Goal: Task Accomplishment & Management: Use online tool/utility

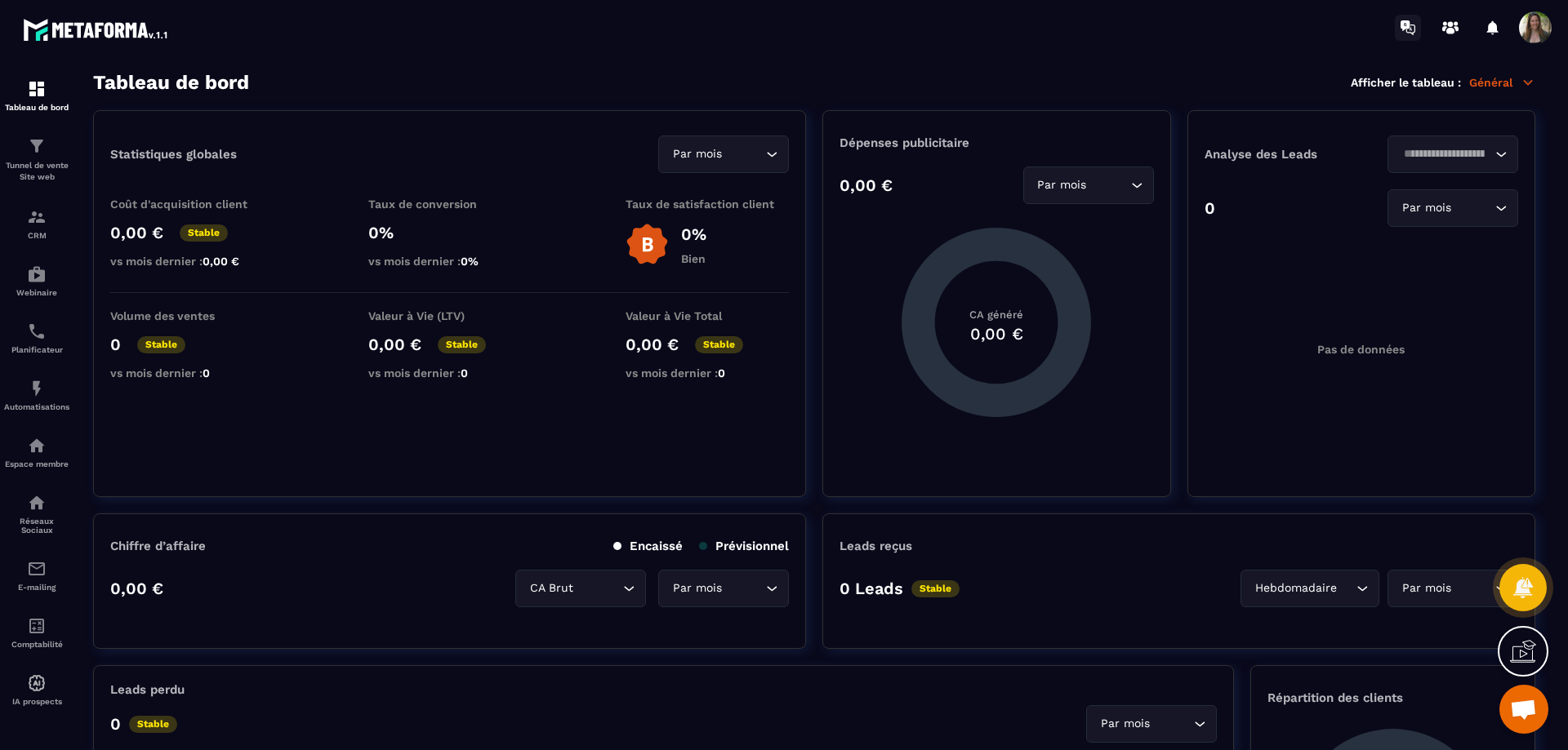
click at [1409, 22] on icon at bounding box center [1405, 26] width 9 height 11
click at [1486, 26] on div at bounding box center [1492, 27] width 33 height 33
click at [1493, 27] on icon at bounding box center [1492, 27] width 12 height 14
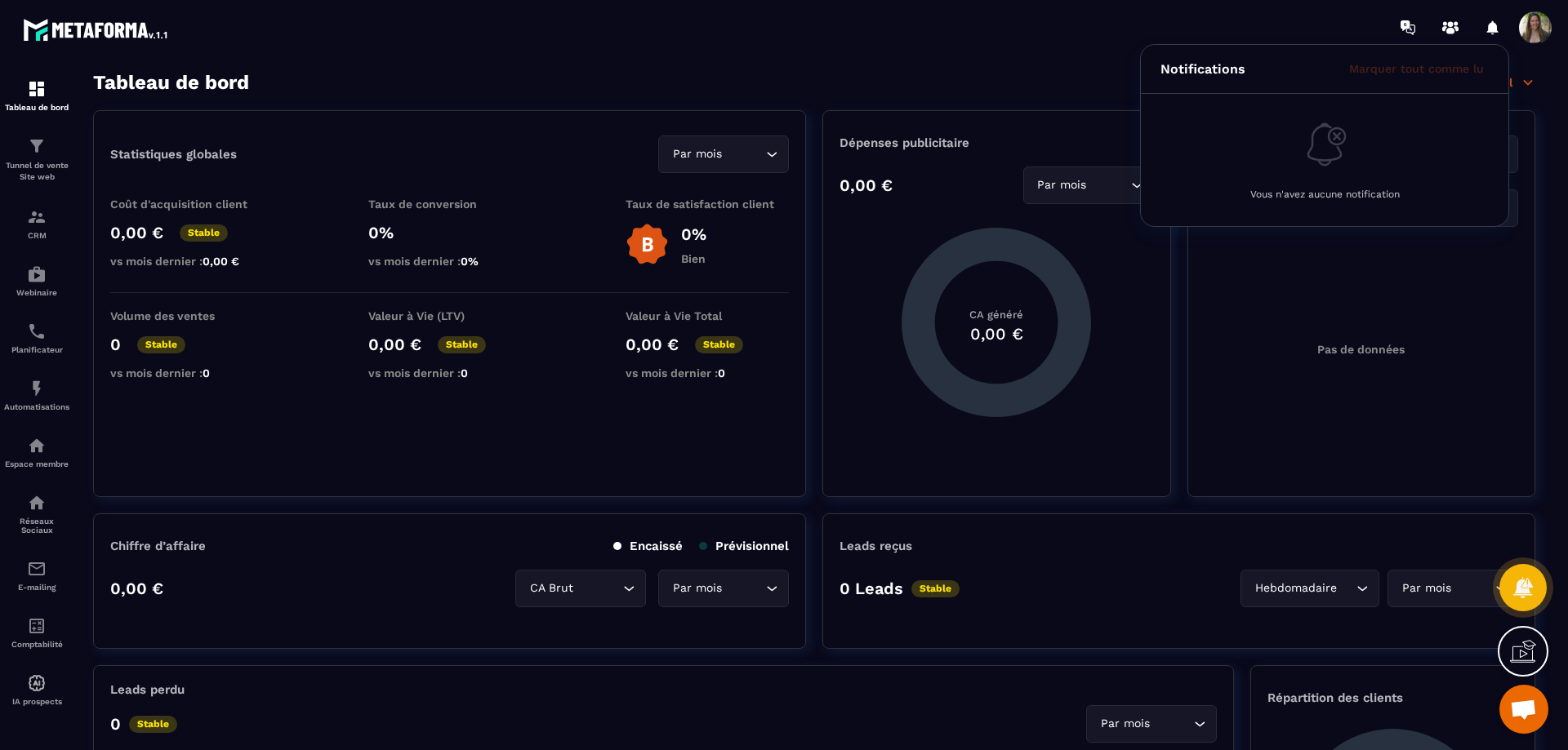
click at [1328, 23] on div "Notifications Marquer tout comme lu Vous n'avez aucune notification" at bounding box center [880, 27] width 1376 height 55
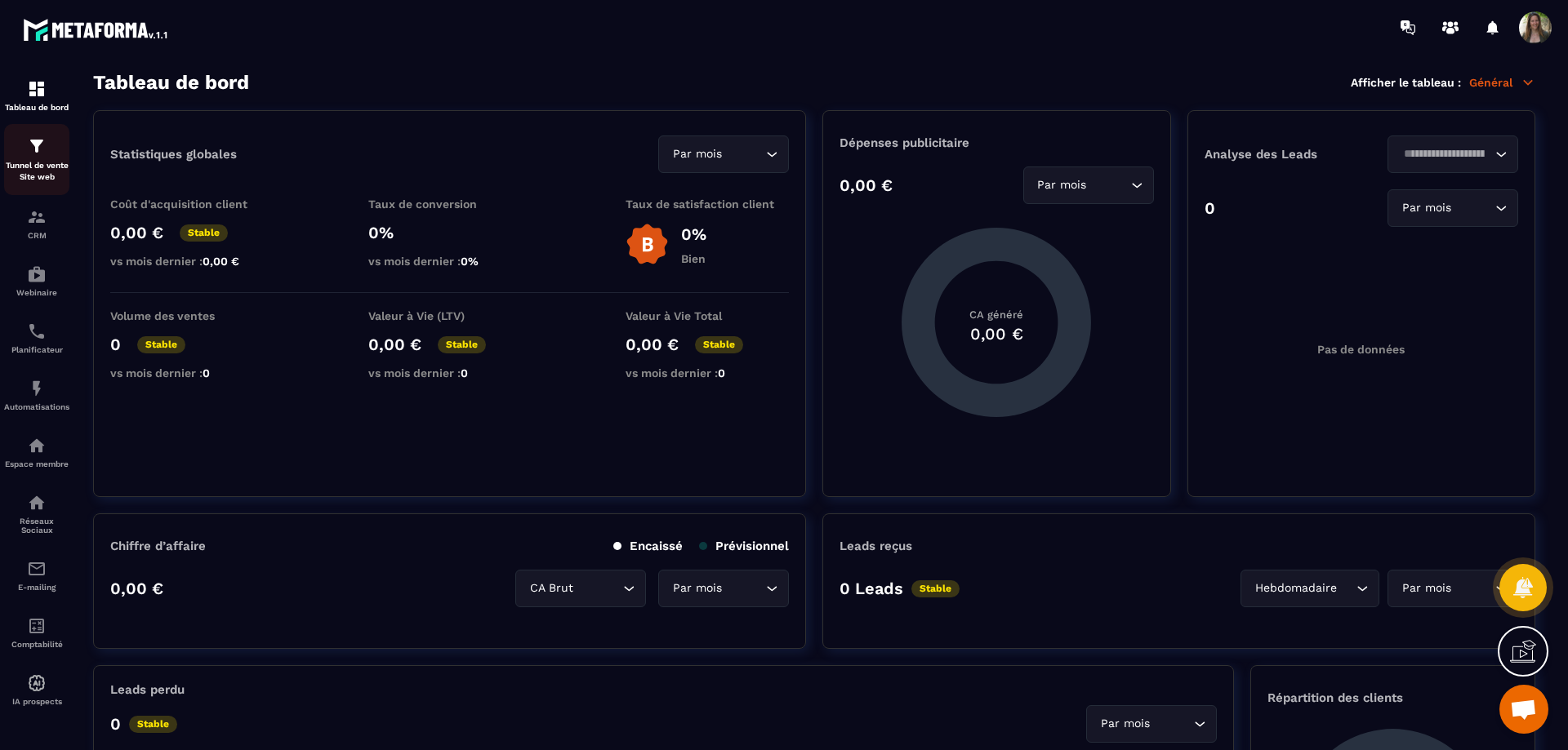
click at [44, 143] on img at bounding box center [36, 146] width 19 height 19
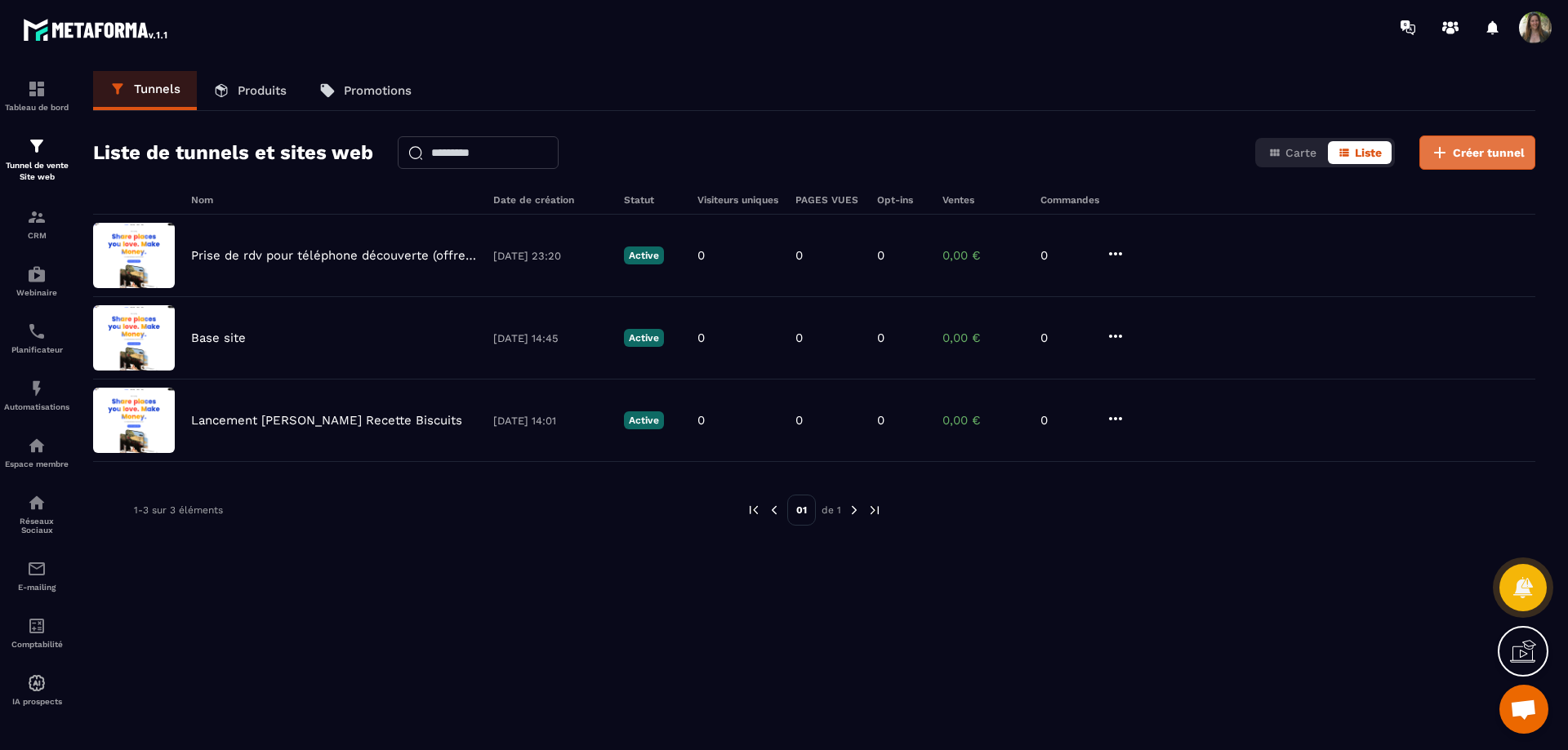
click at [1491, 154] on span "Créer tunnel" at bounding box center [1488, 152] width 72 height 16
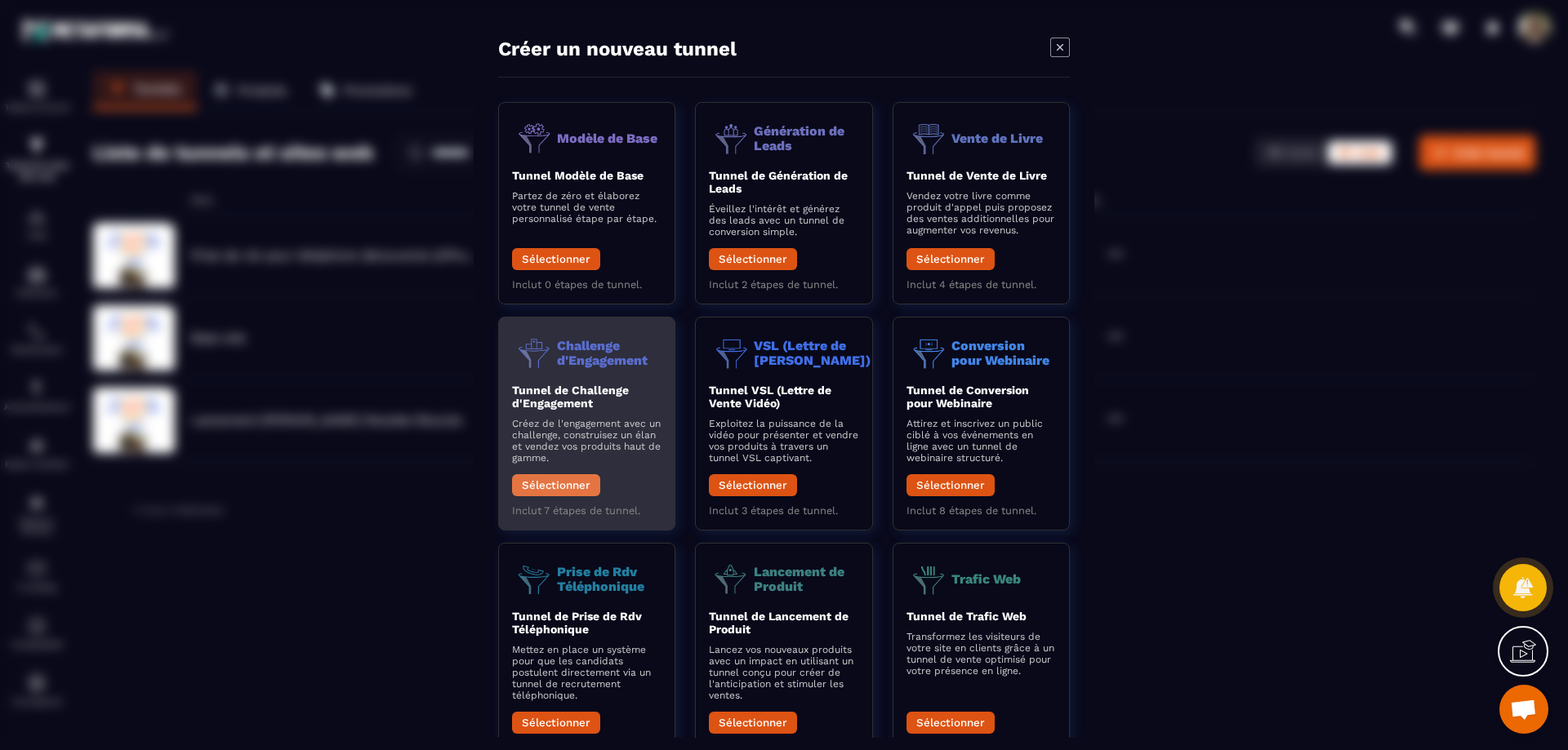
click at [578, 482] on button "Sélectionner" at bounding box center [556, 484] width 89 height 22
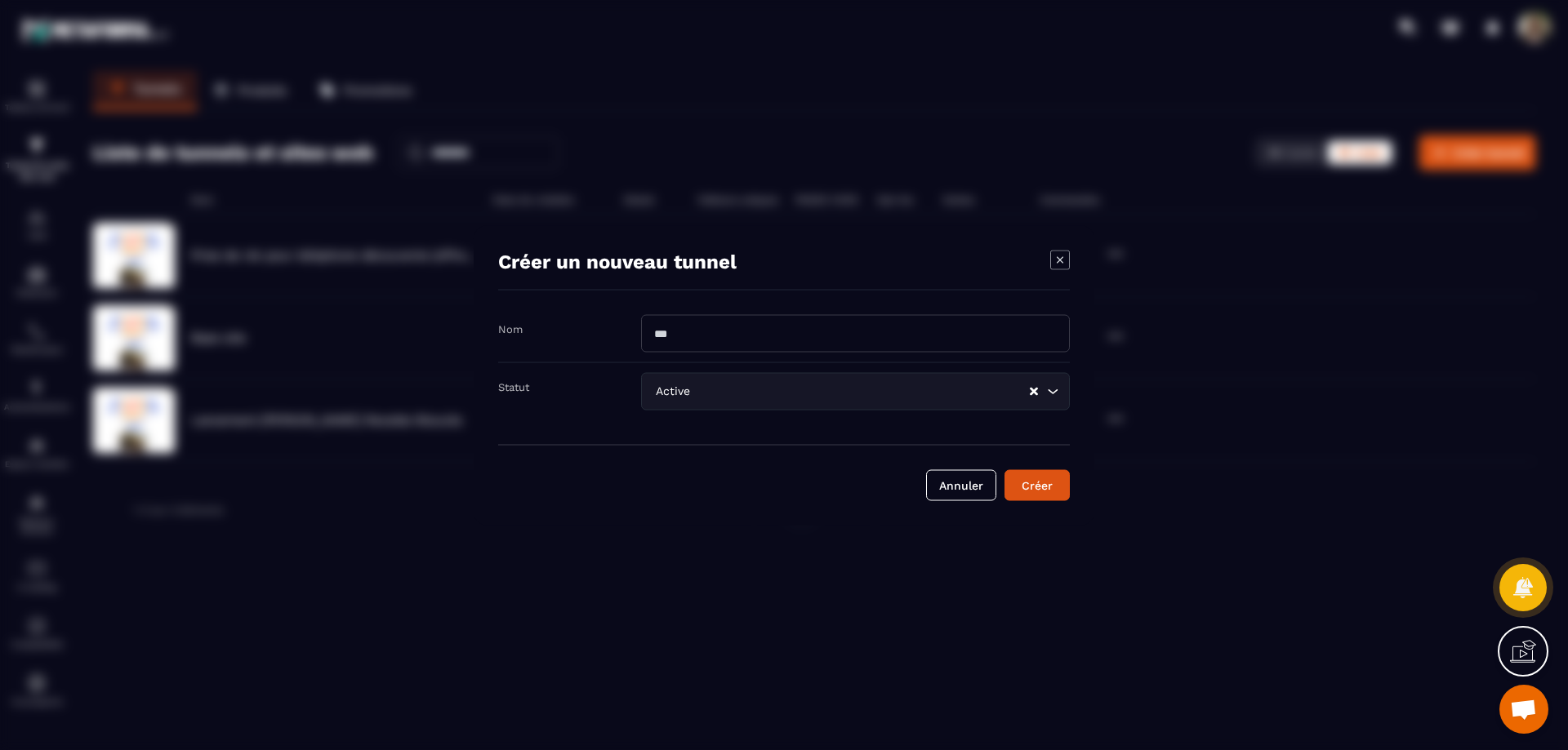
click at [738, 328] on input "Modal window" at bounding box center [855, 333] width 429 height 37
type input "**********"
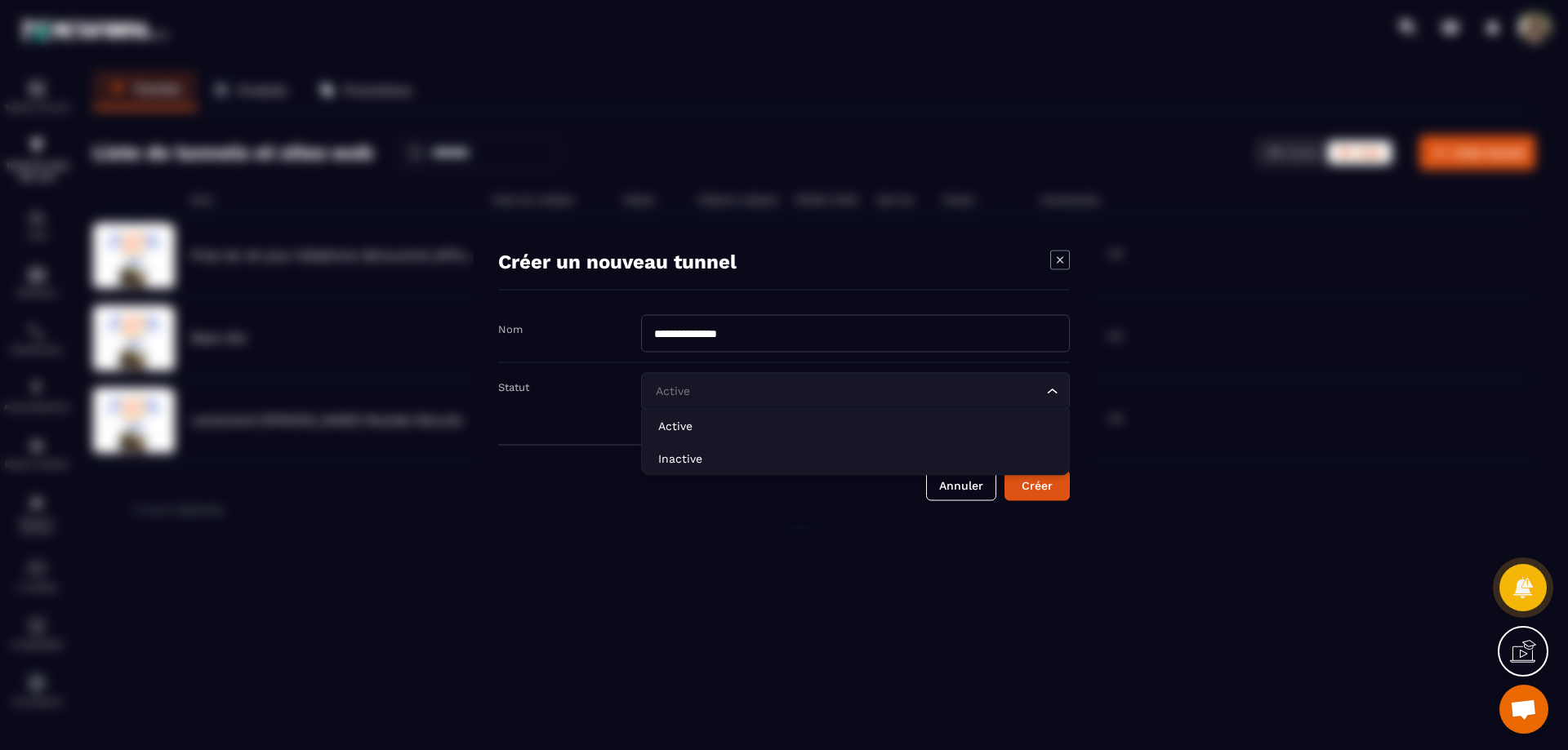
click at [1052, 382] on div "Active Loading..." at bounding box center [855, 390] width 429 height 37
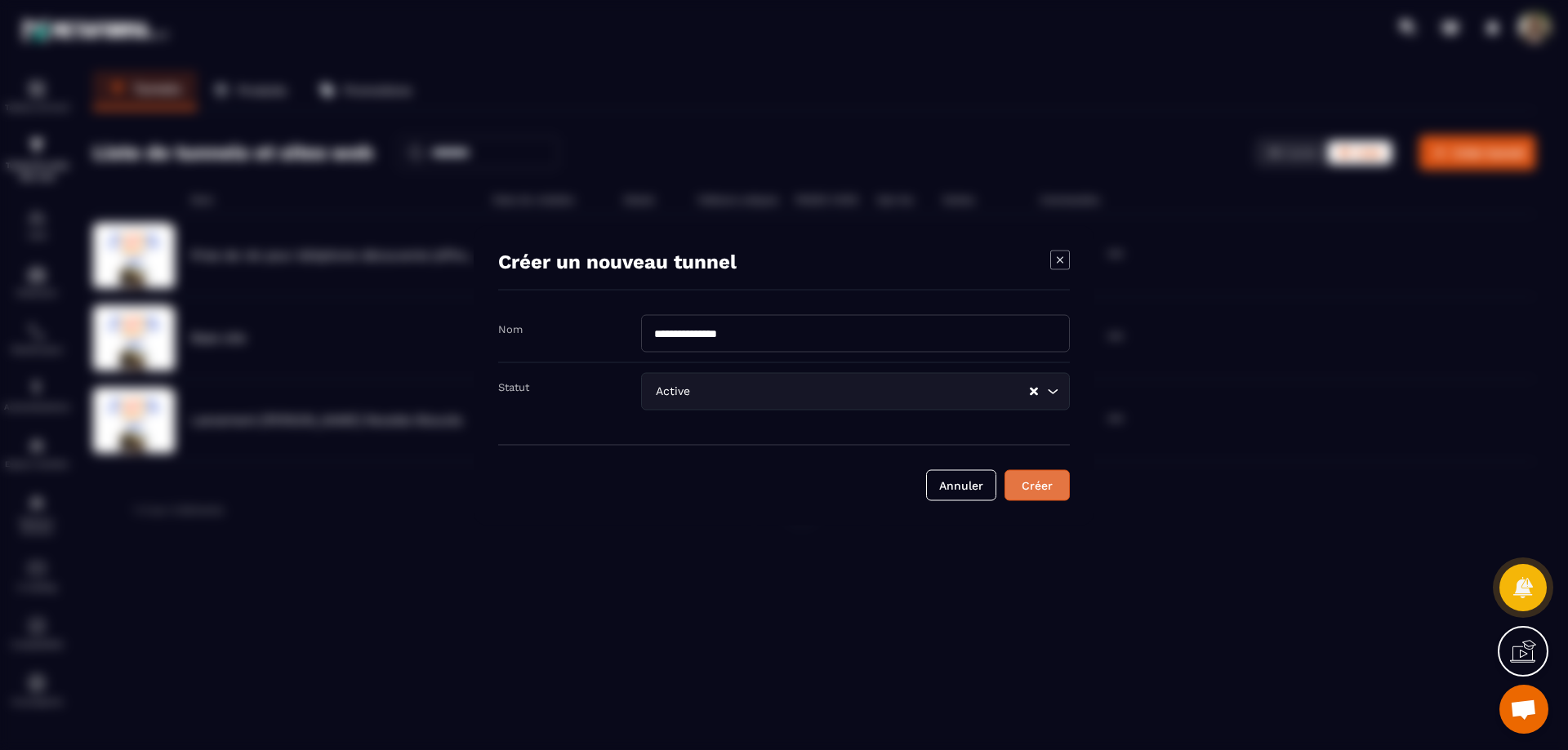
click at [1044, 489] on div "Créer" at bounding box center [1037, 484] width 44 height 16
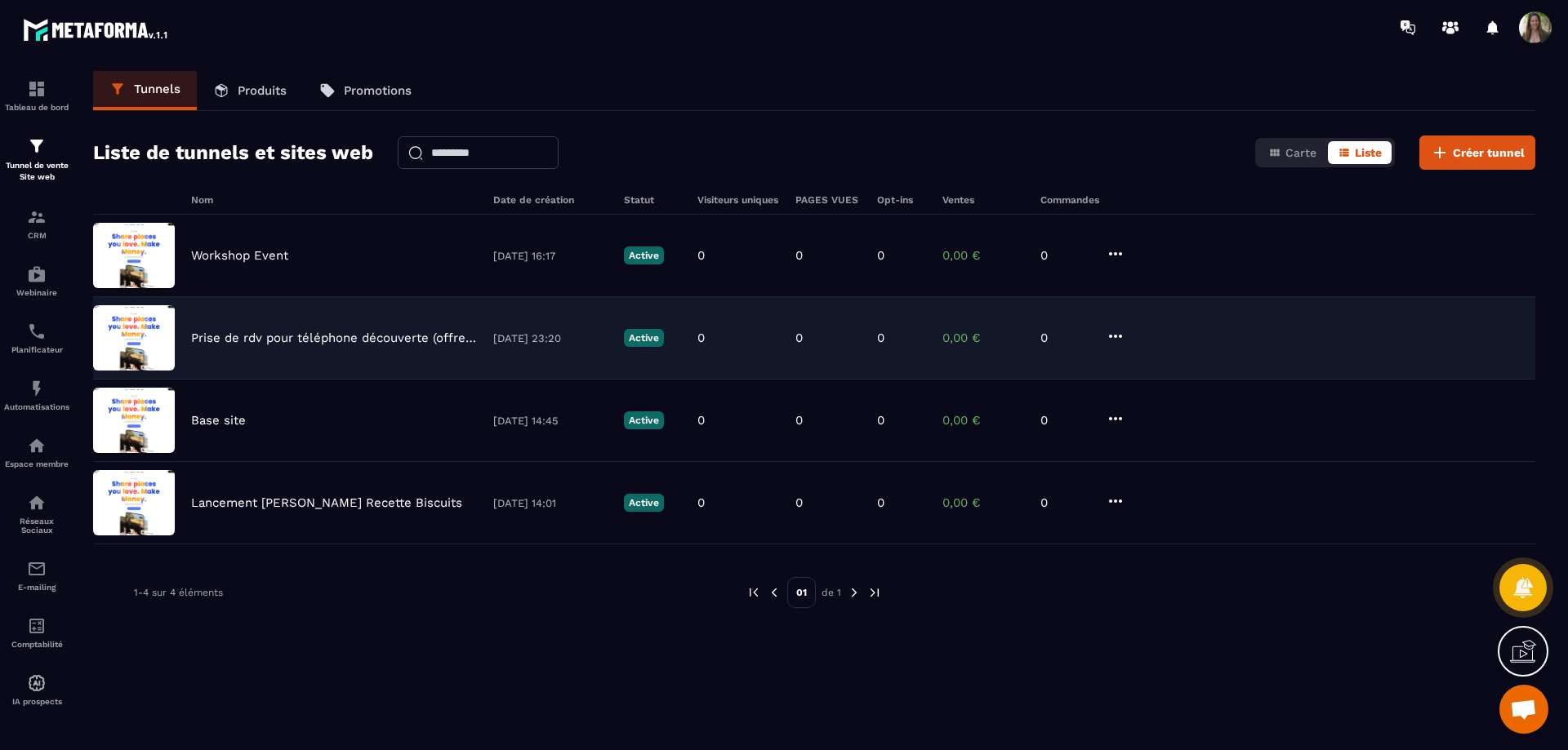
click at [1109, 333] on icon at bounding box center [1115, 336] width 19 height 19
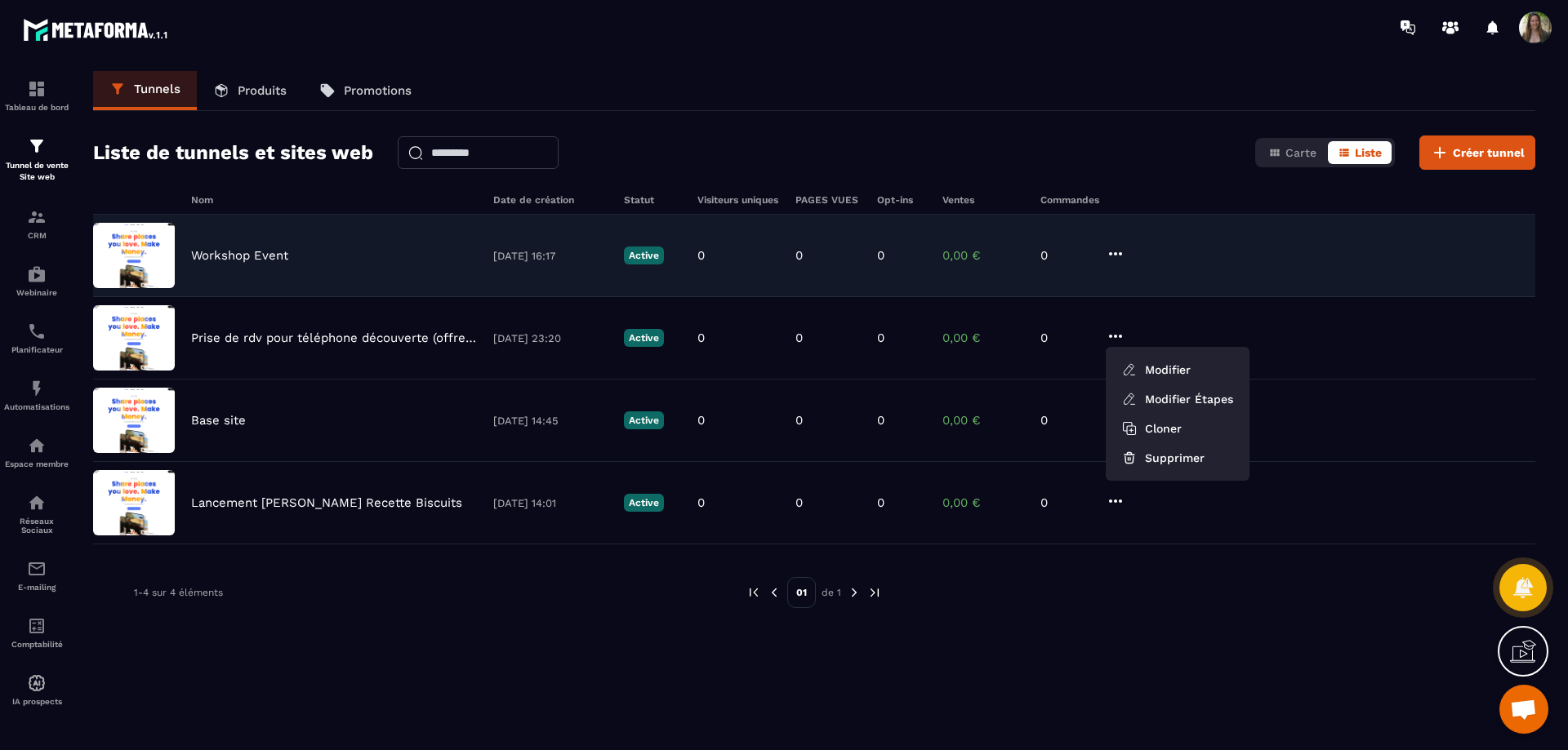
click at [1117, 245] on icon at bounding box center [1115, 254] width 19 height 19
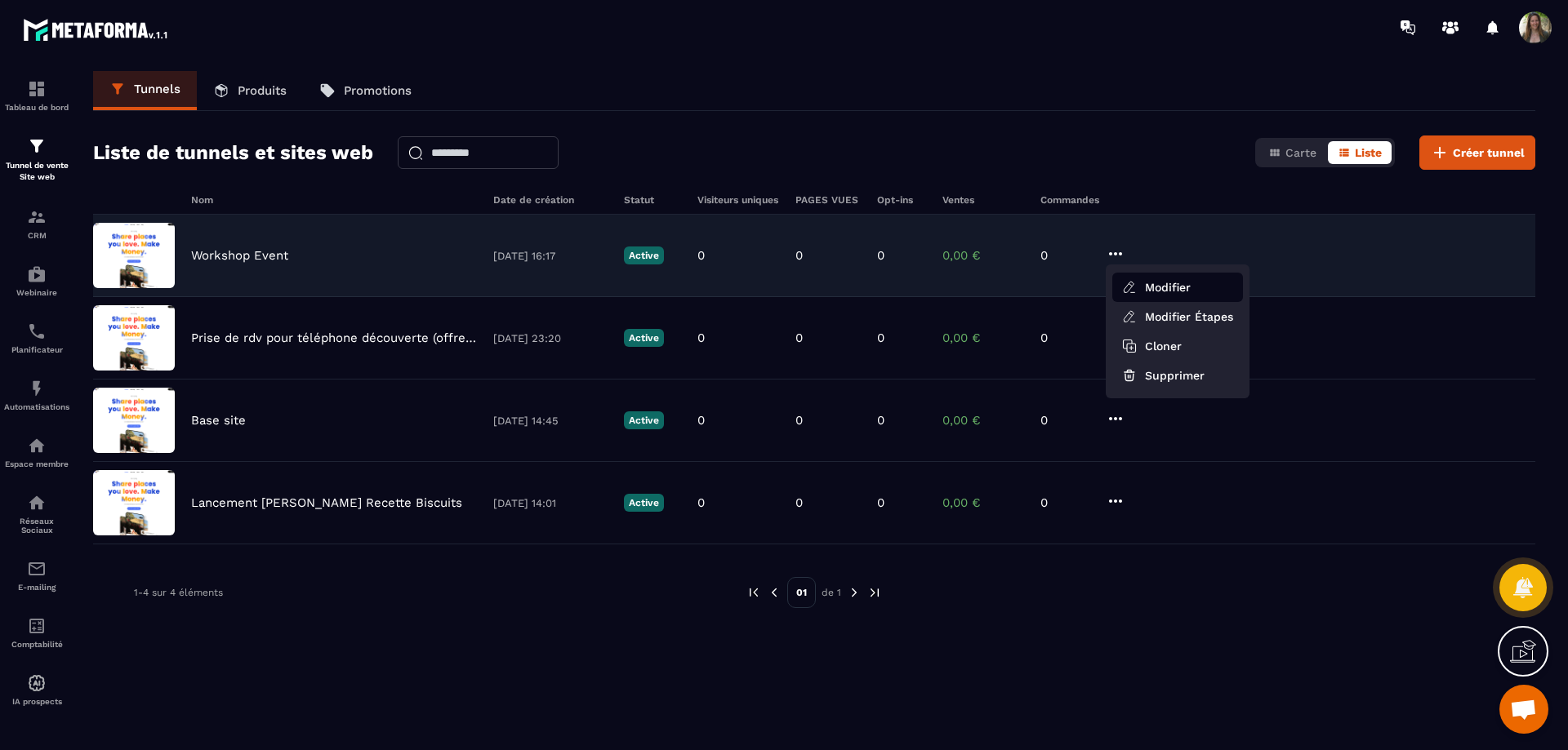
click at [1166, 289] on button "Modifier" at bounding box center [1176, 287] width 130 height 29
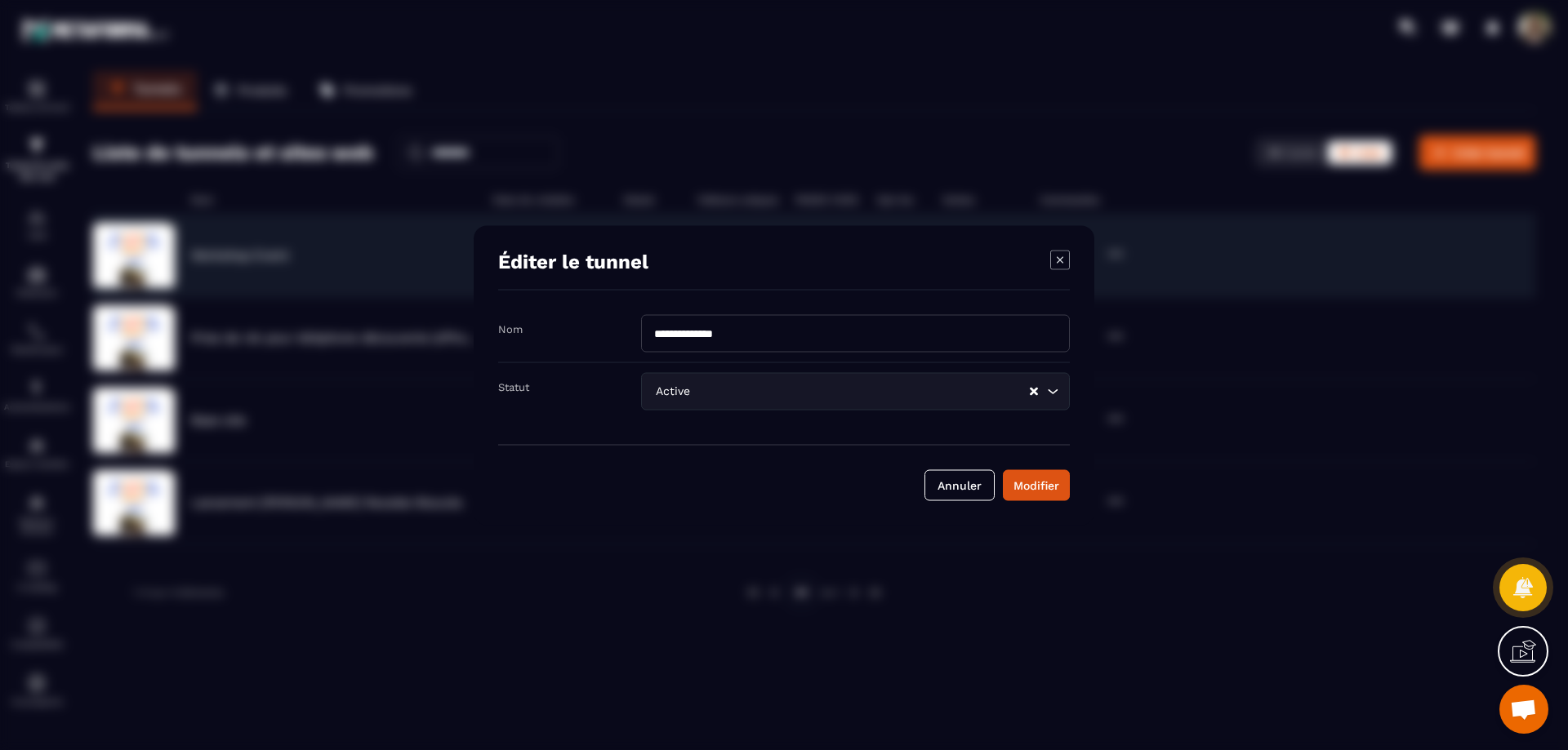
click at [997, 583] on div "Modal window" at bounding box center [784, 375] width 1568 height 750
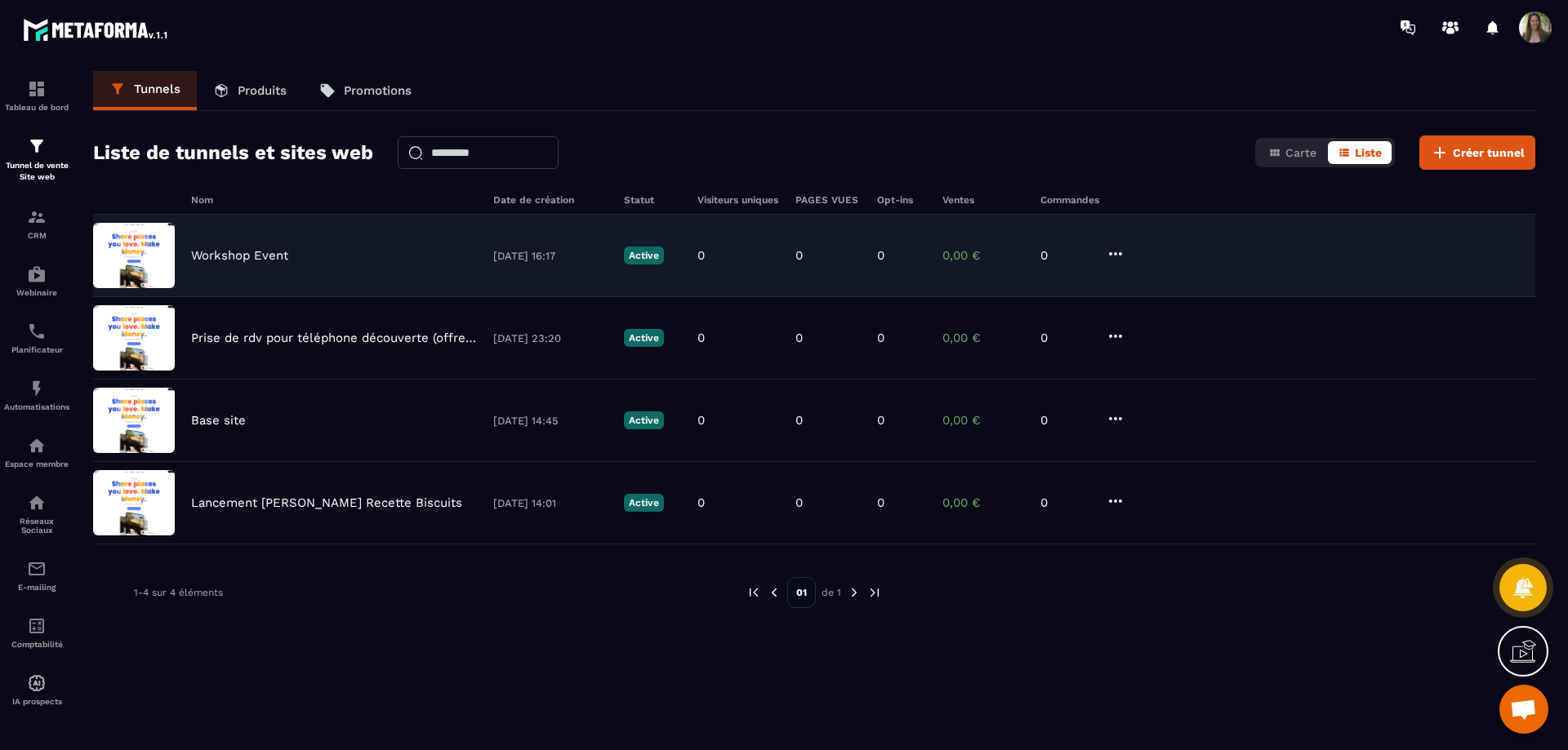
click at [190, 255] on div "Workshop Event 11/09/2025 16:17 Active 0 0 0 0,00 € 0" at bounding box center [814, 255] width 1442 height 82
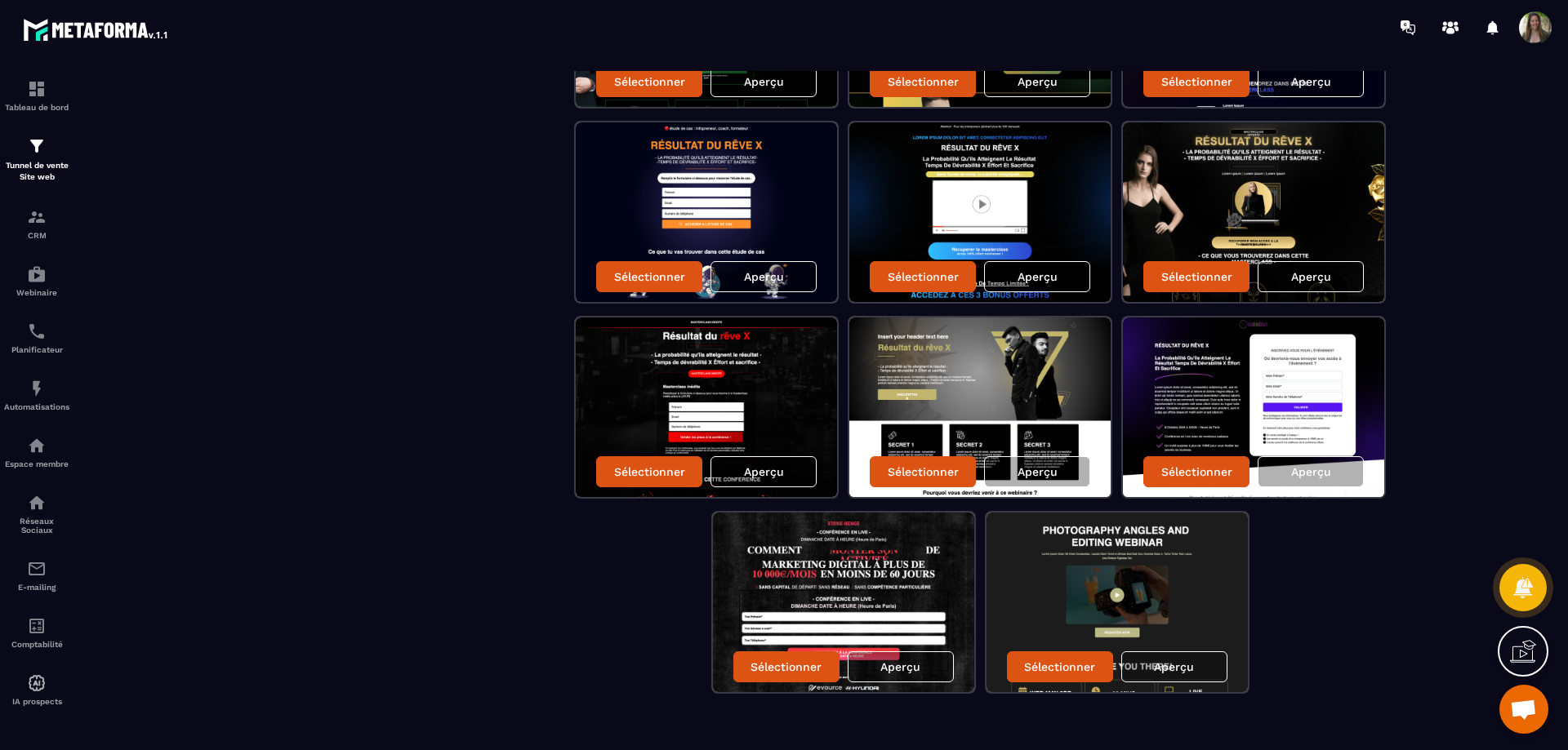
scroll to position [1269, 0]
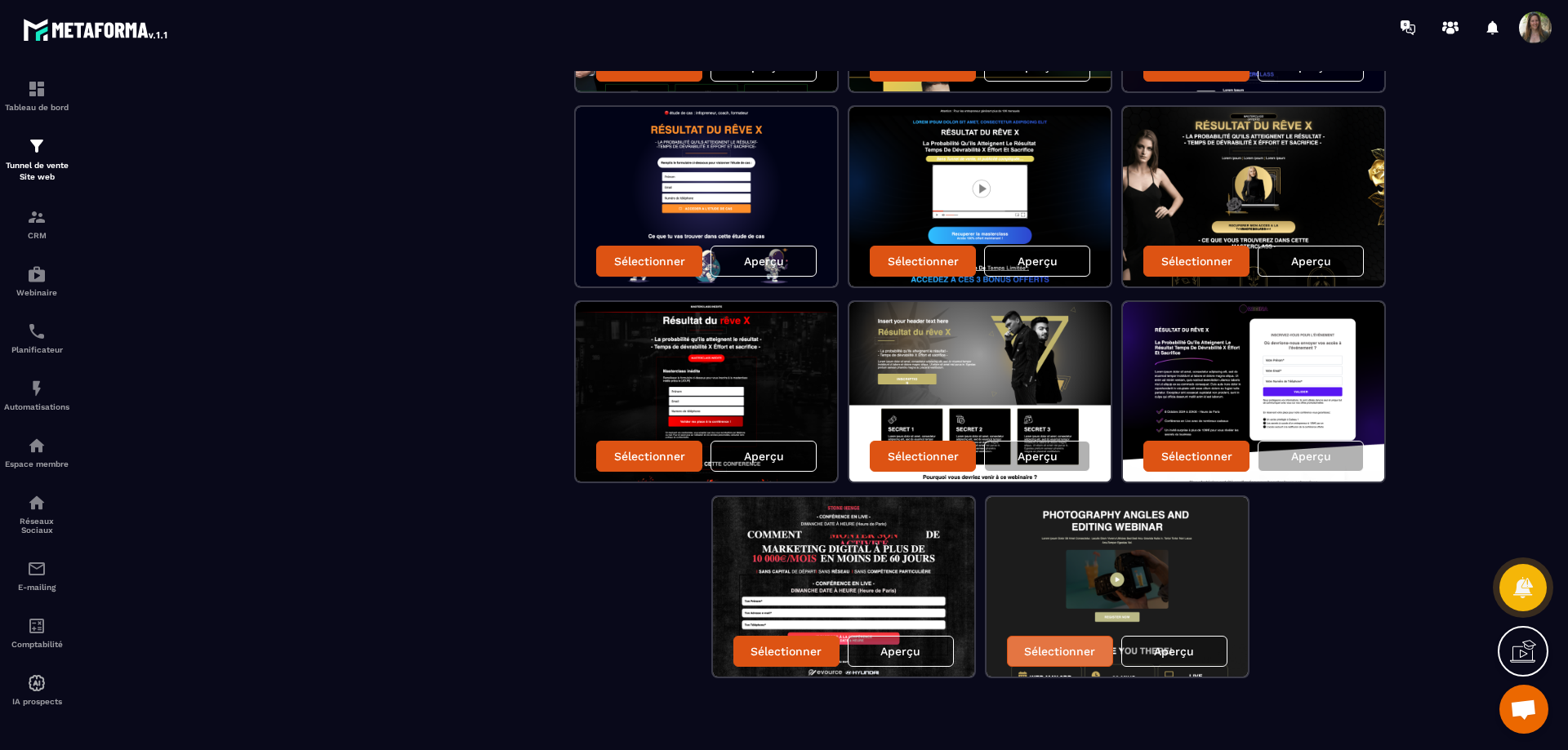
click at [1075, 641] on div "Sélectionner" at bounding box center [1060, 651] width 106 height 31
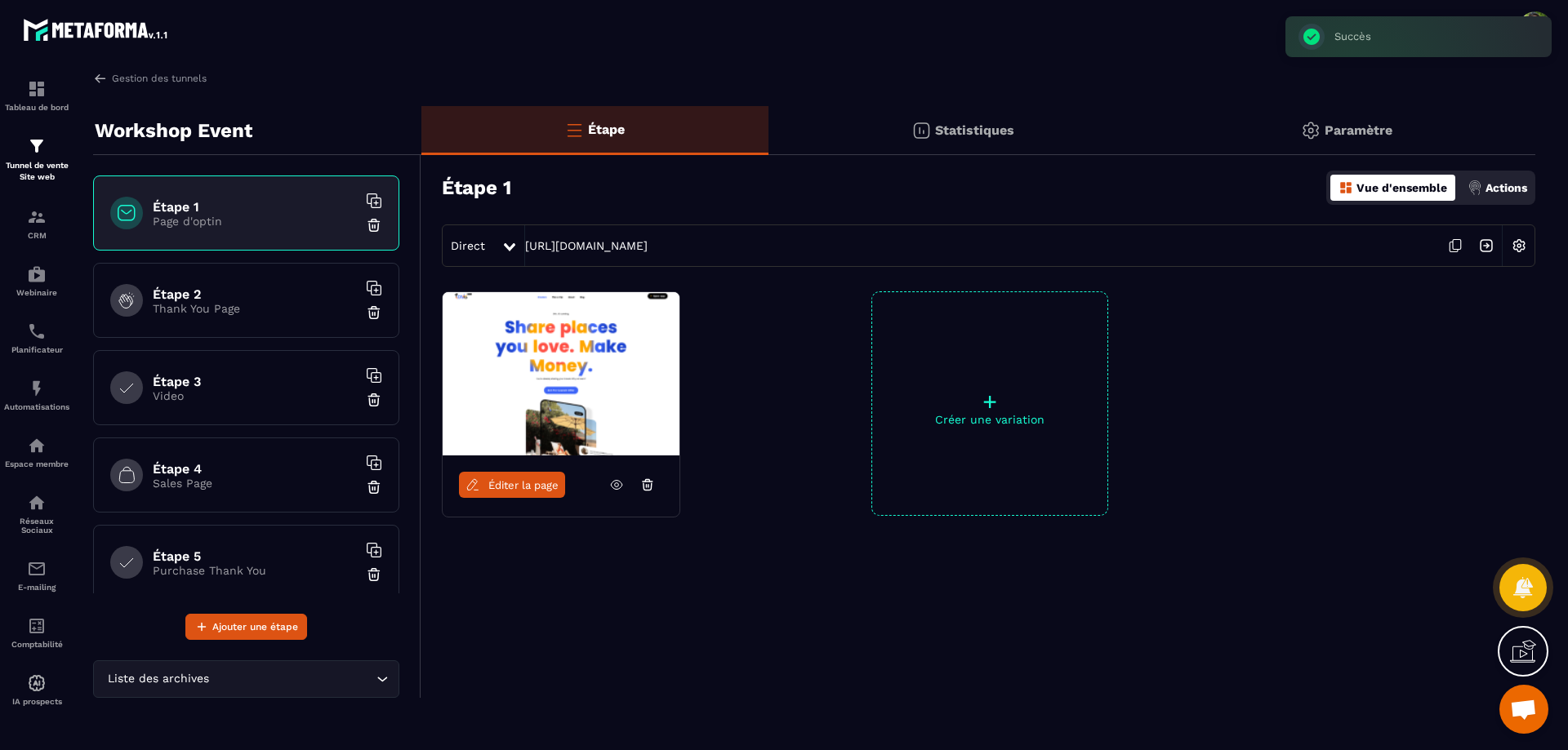
scroll to position [0, 0]
click at [537, 484] on span "Éditer la page" at bounding box center [523, 485] width 70 height 12
